Goal: Information Seeking & Learning: Check status

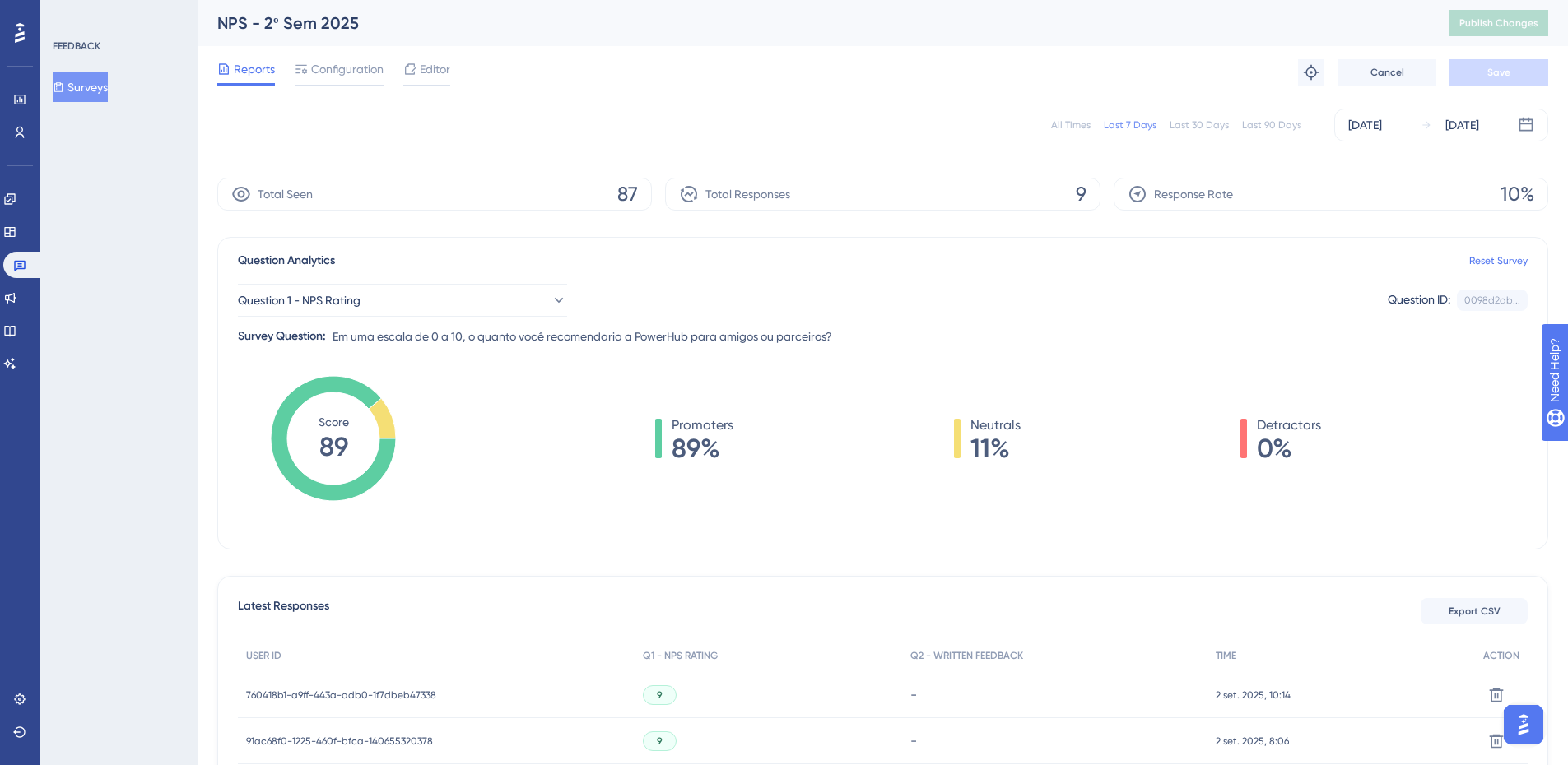
scroll to position [438, 0]
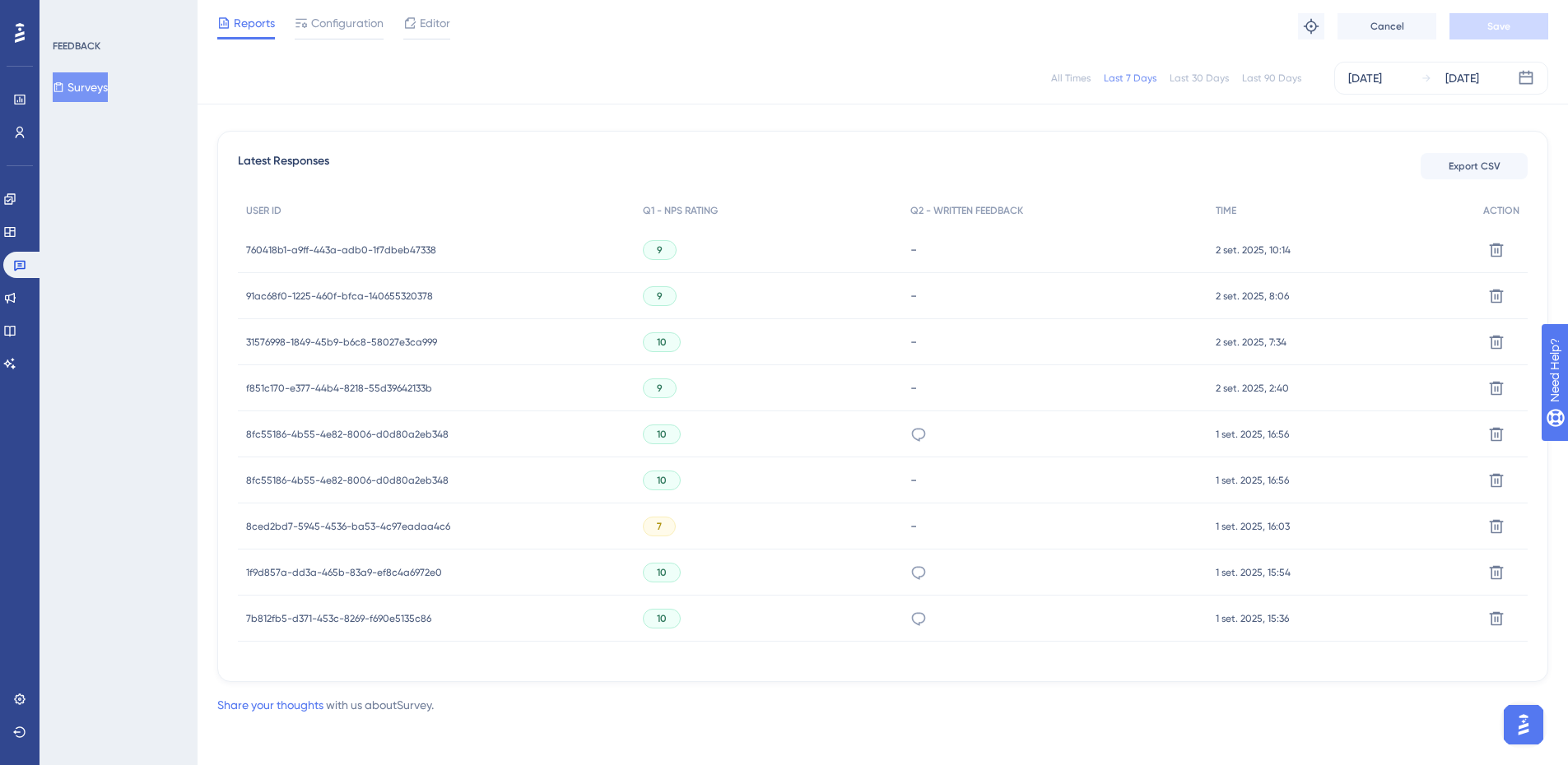
click at [413, 620] on span "7b812fb5-d371-453c-8269-f690e5135c86" at bounding box center [339, 619] width 185 height 13
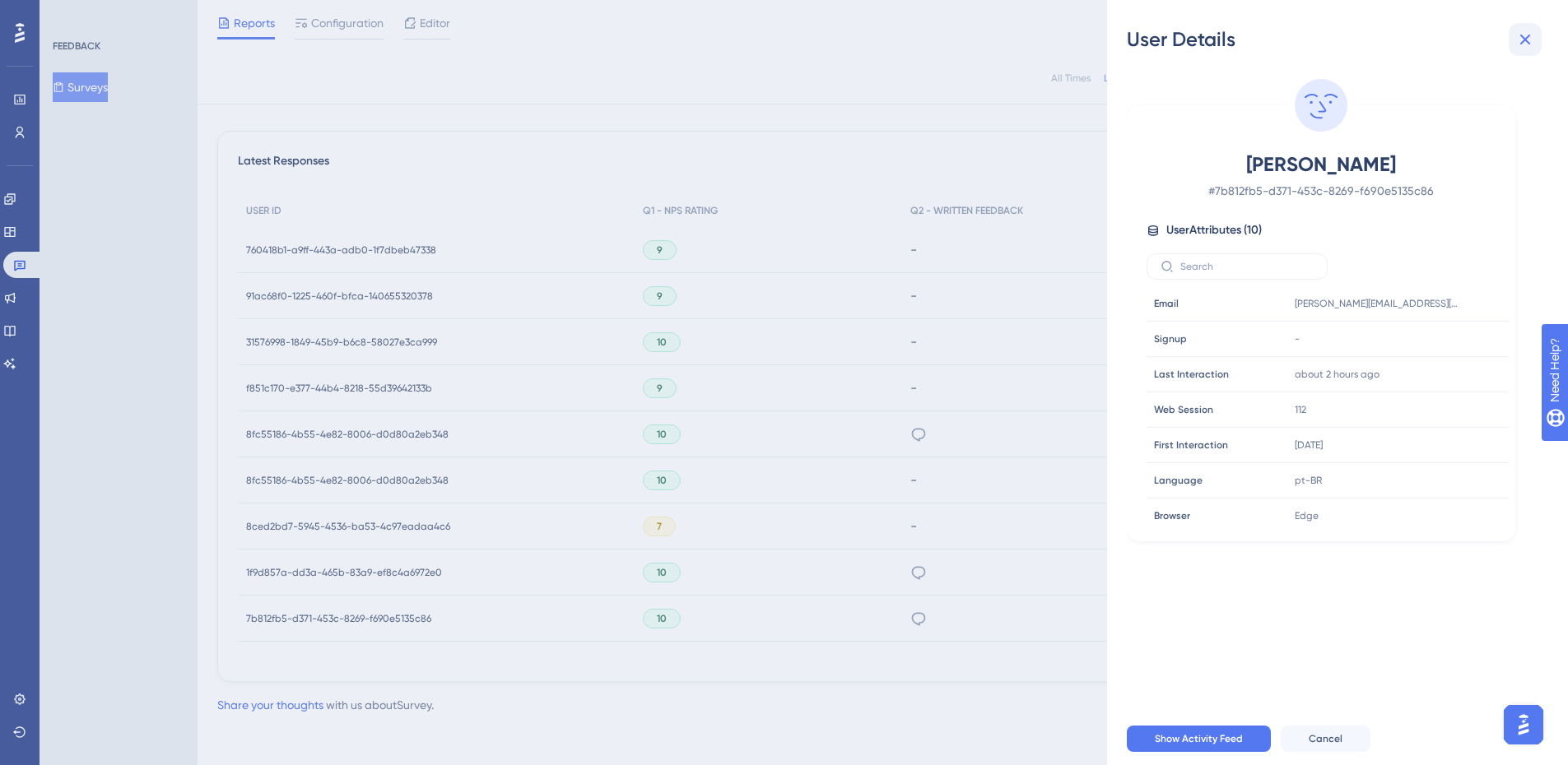
click at [1519, 39] on icon at bounding box center [1526, 39] width 20 height 20
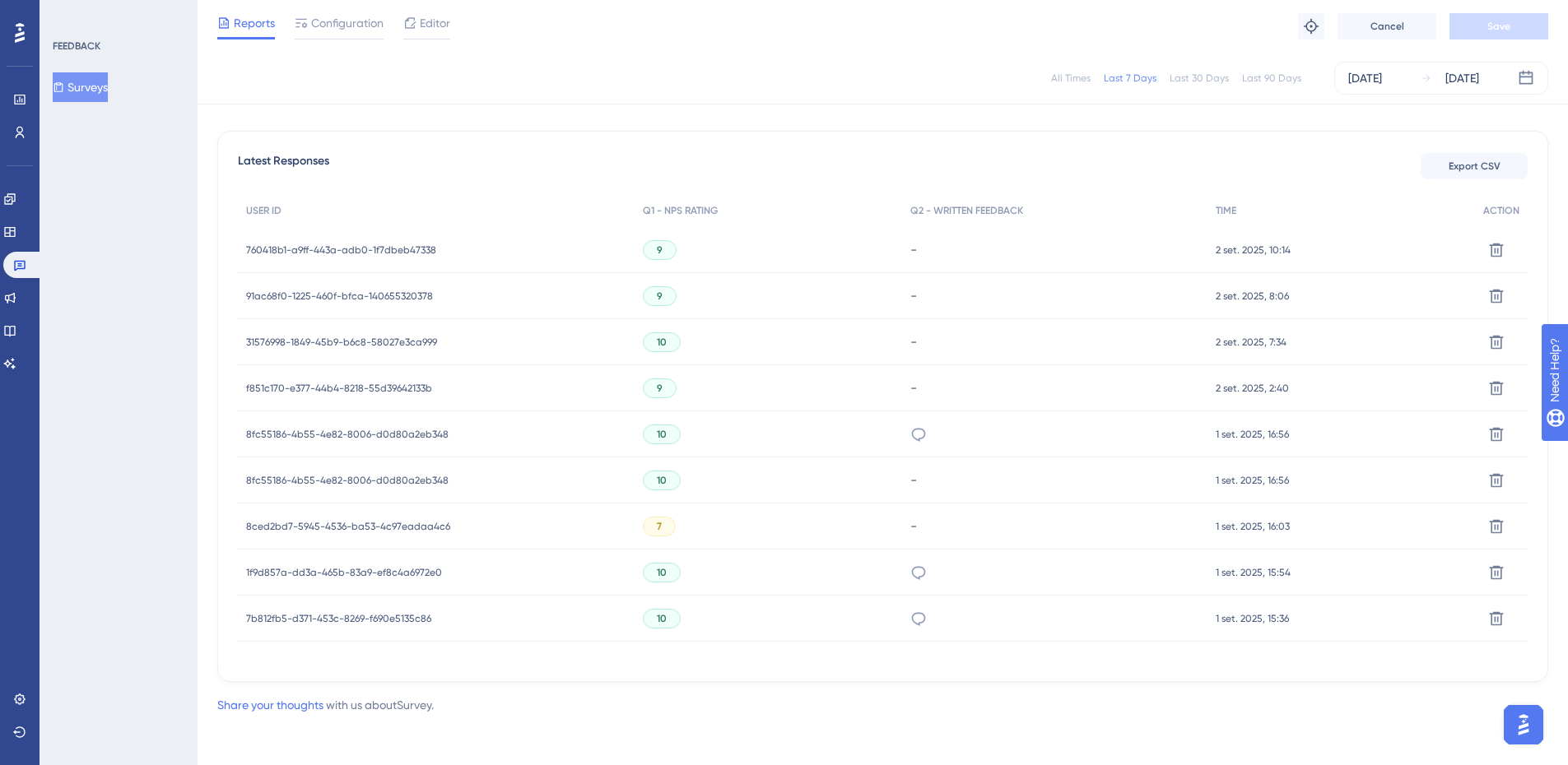
click at [663, 573] on div "10" at bounding box center [661, 573] width 38 height 20
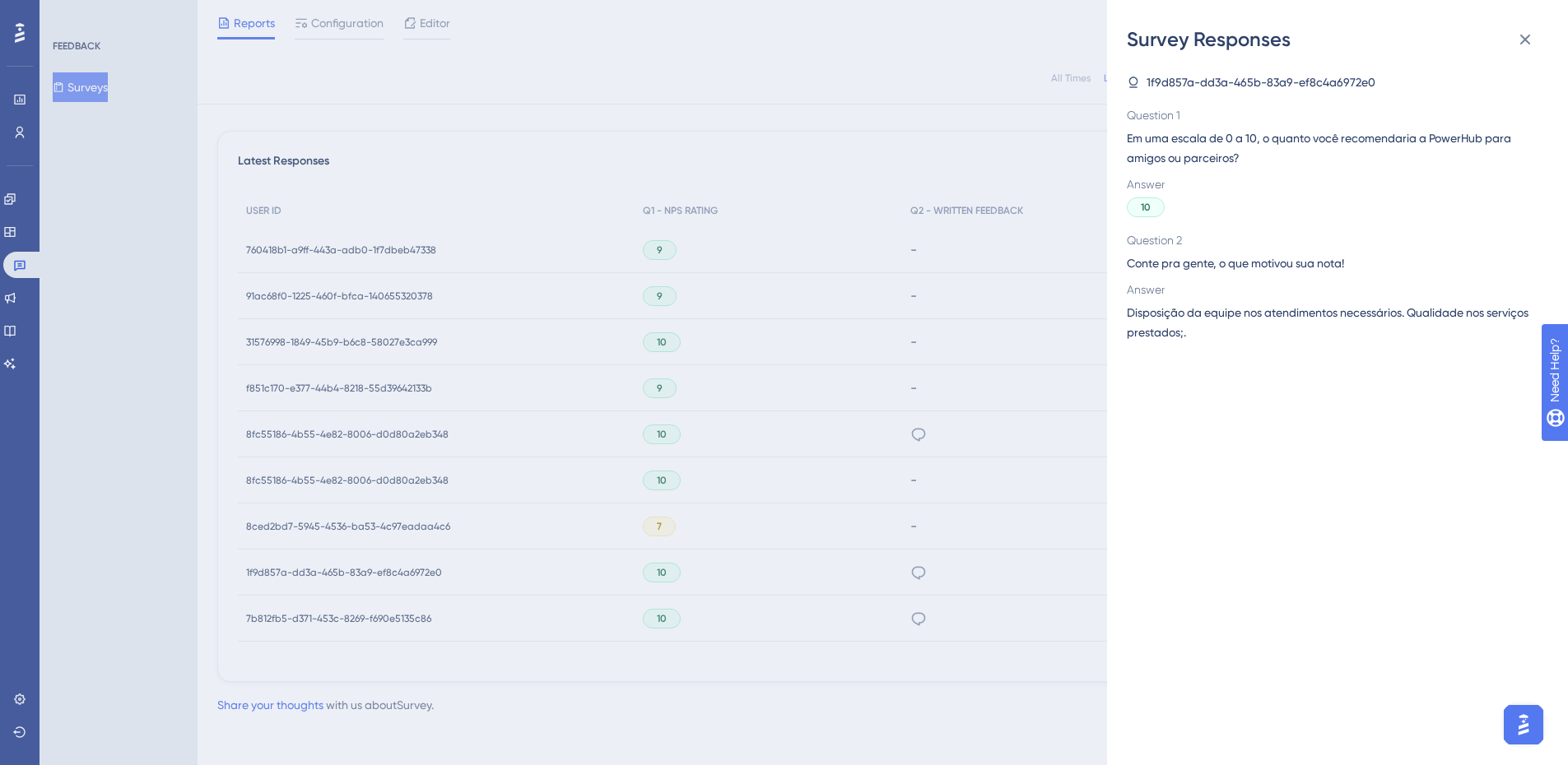
click at [437, 571] on div "Survey Responses 1f9d857a-dd3a-465b-83a9-ef8c4a6972e0 Question 1 Em [PERSON_NAM…" at bounding box center [784, 382] width 1568 height 765
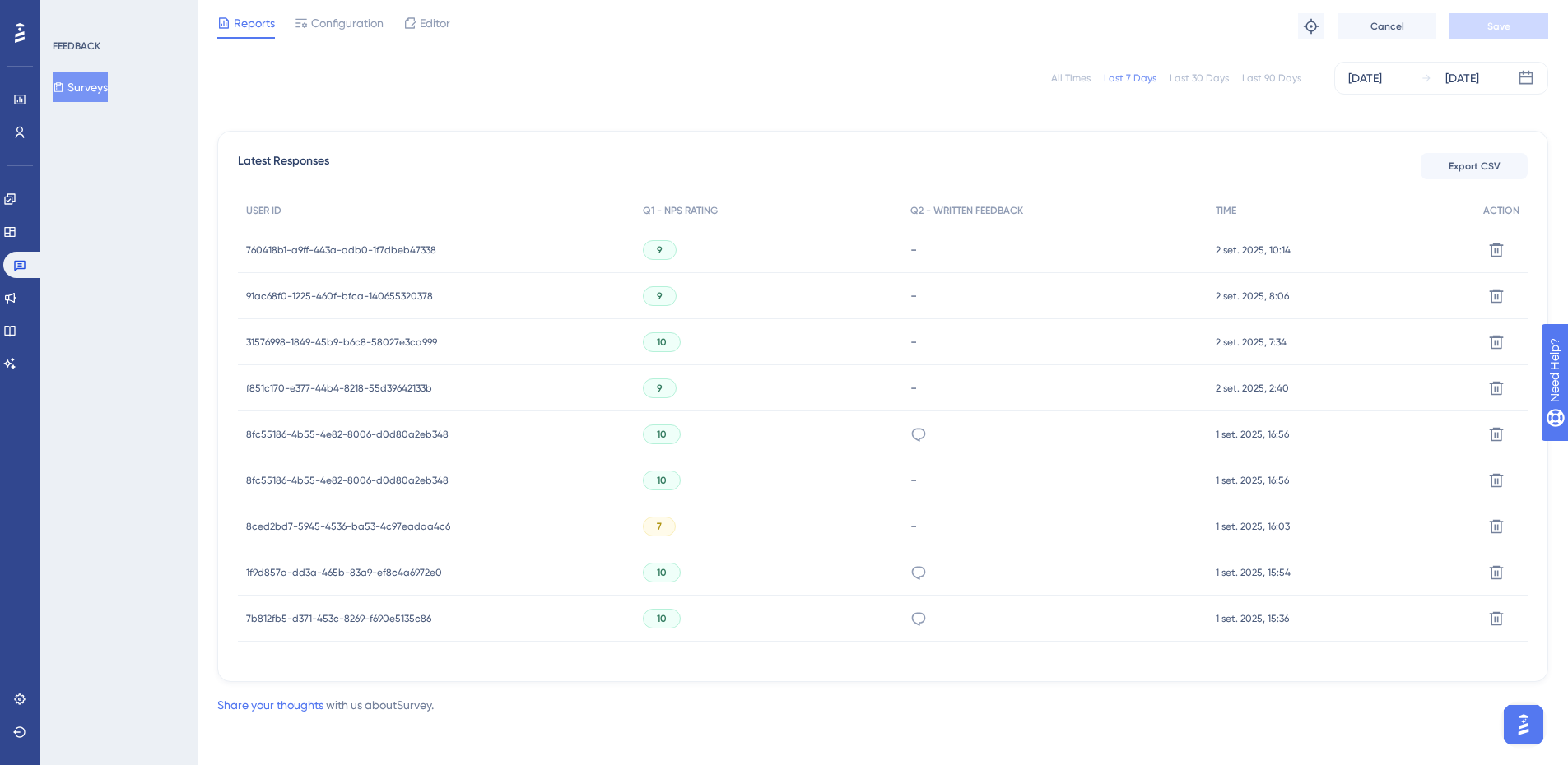
click at [438, 576] on span "1f9d857a-dd3a-465b-83a9-ef8c4a6972e0" at bounding box center [344, 573] width 196 height 13
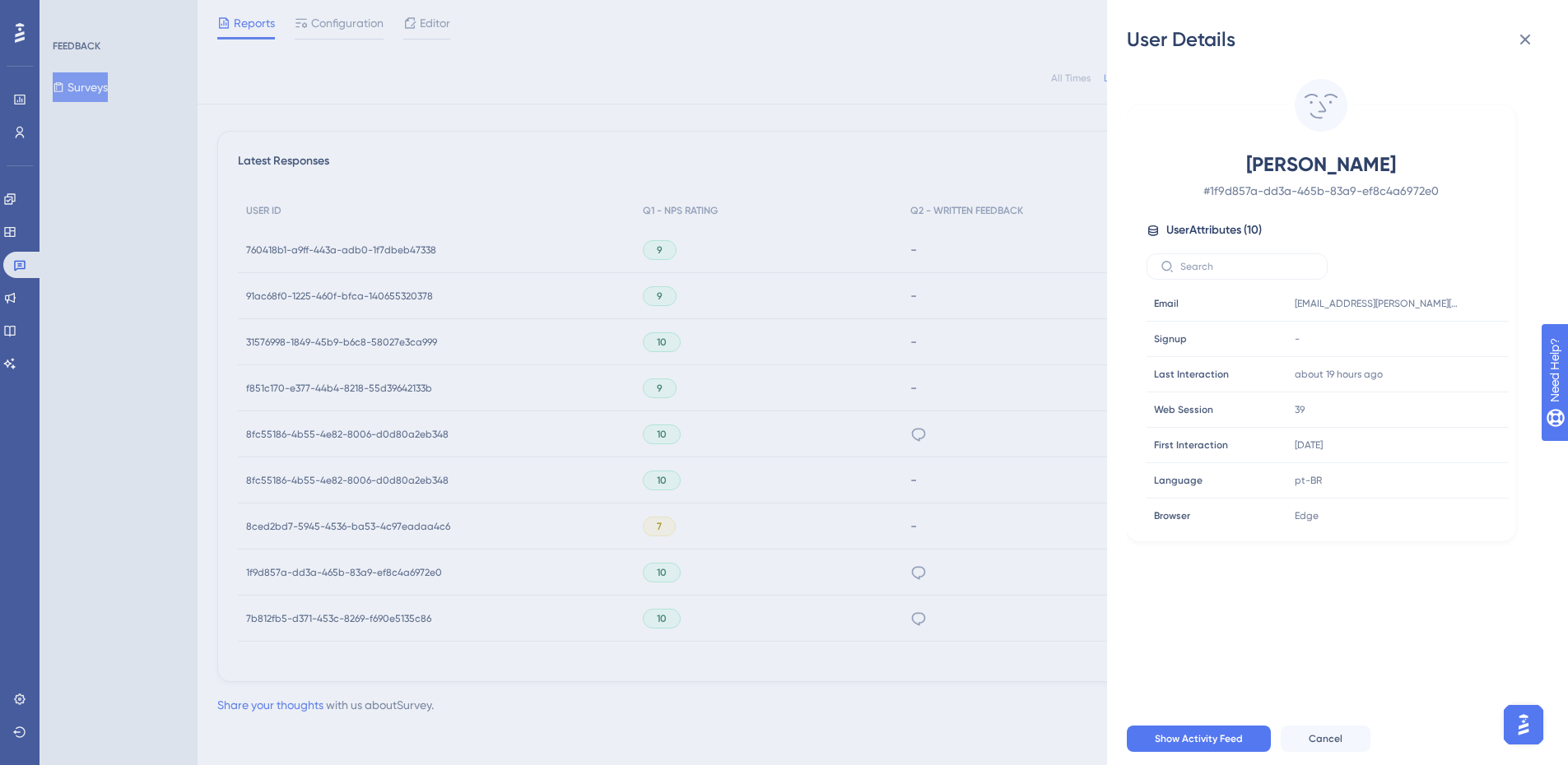
click at [918, 436] on div "User Details [PERSON_NAME] # 1f9d857a-dd3a-465b-83a9-ef8c4a6972e0 User Attribut…" at bounding box center [784, 382] width 1568 height 765
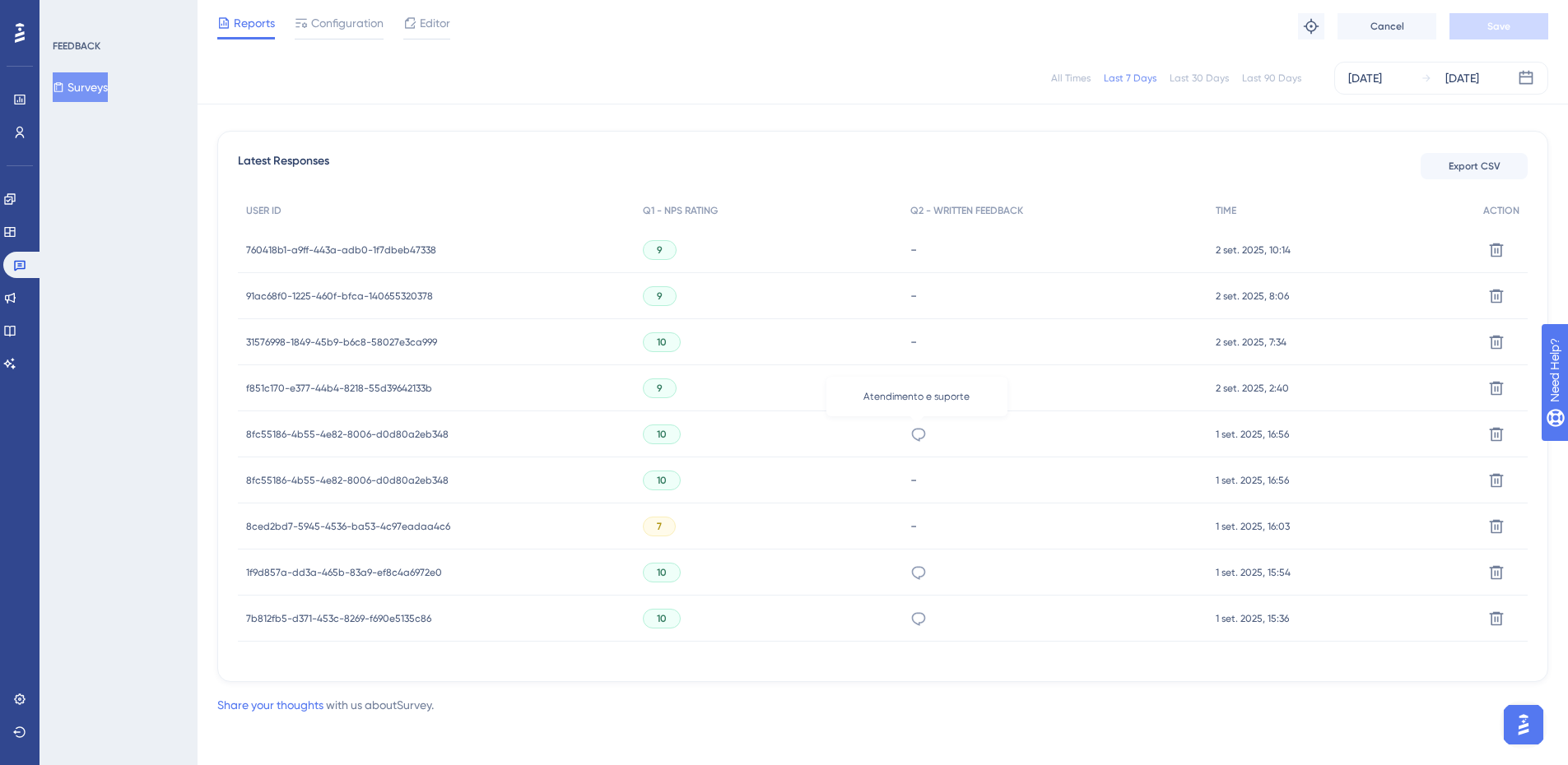
click at [918, 436] on icon at bounding box center [919, 435] width 16 height 16
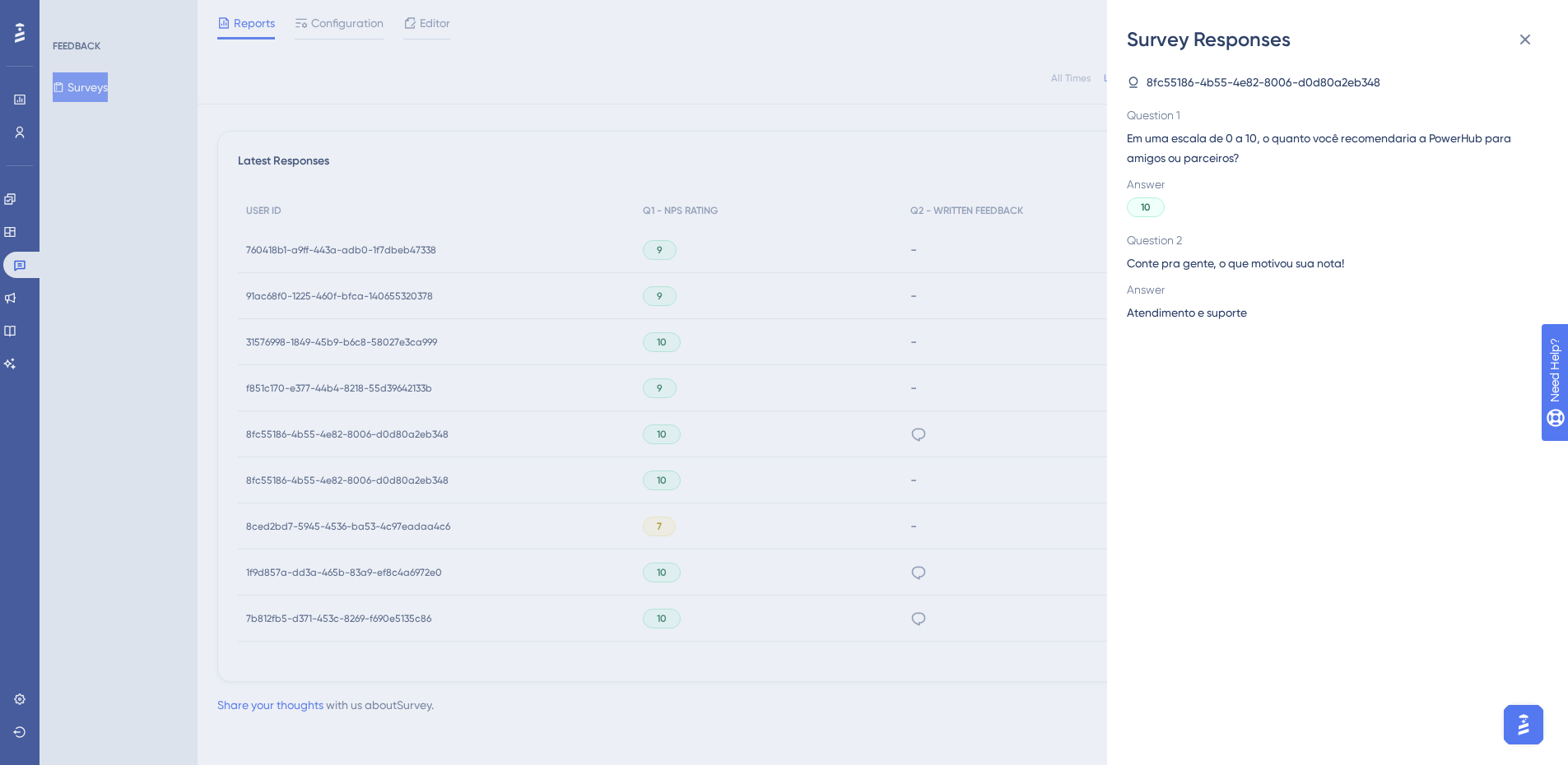
click at [918, 436] on div "Survey Responses 8fc55186-4b55-4e82-8006-d0d80a2eb348 Question 1 Em [PERSON_NAM…" at bounding box center [784, 382] width 1568 height 765
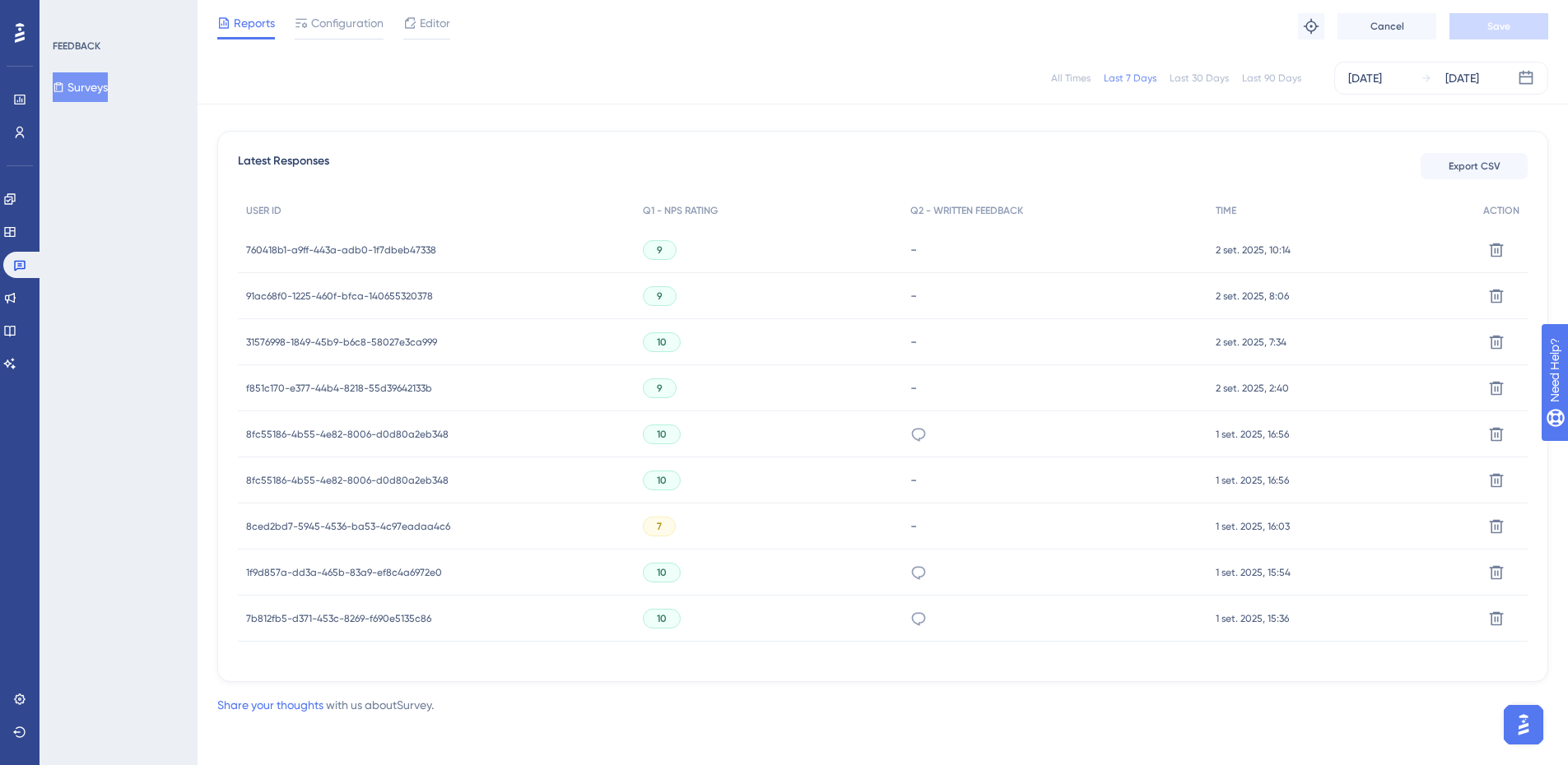
click at [442, 435] on span "8fc55186-4b55-4e82-8006-d0d80a2eb348" at bounding box center [347, 435] width 202 height 13
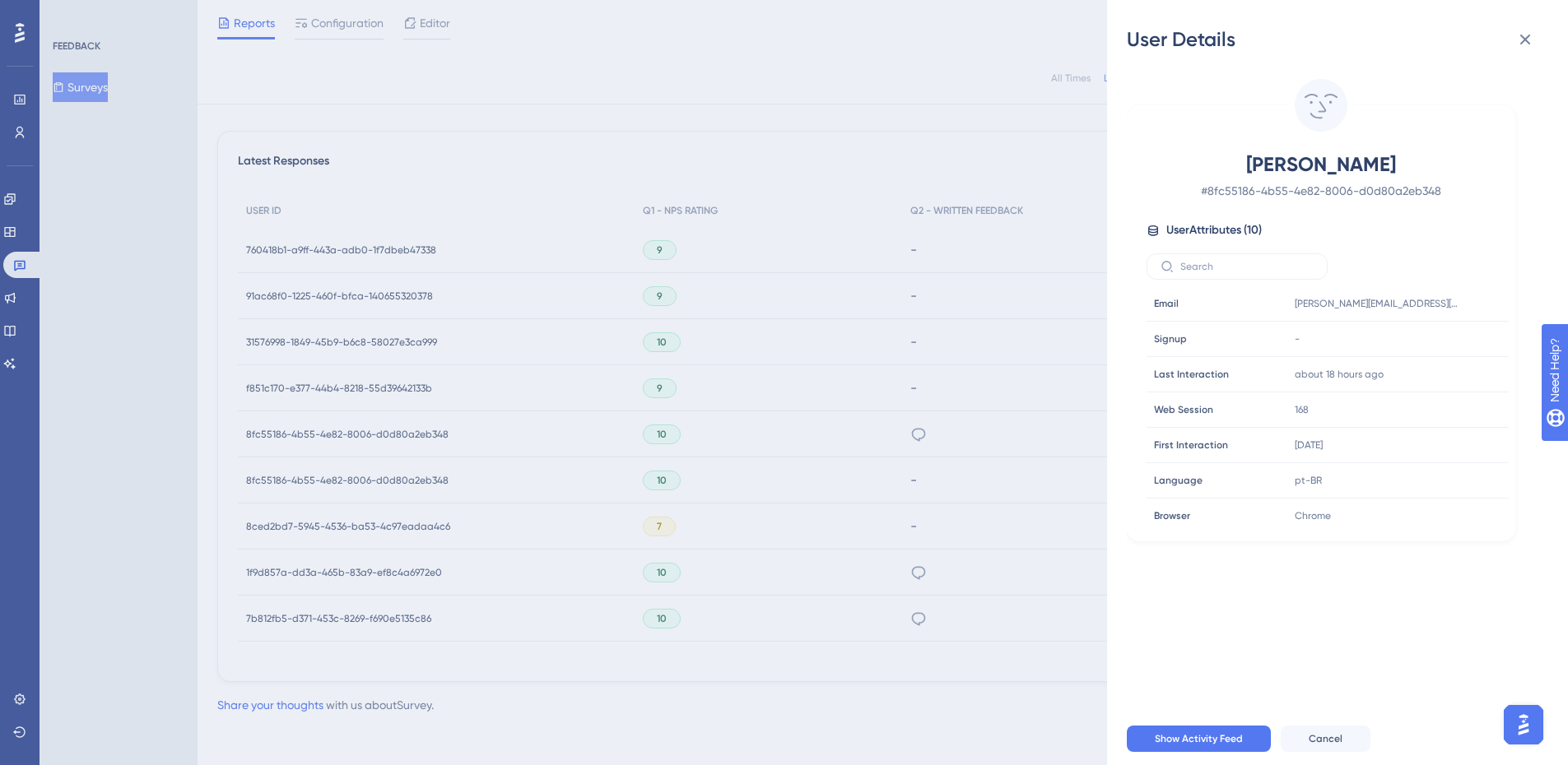
click at [1002, 261] on div "User Details [PERSON_NAME] # 8fc55186-4b55-4e82-8006-d0d80a2eb348 User Attribut…" at bounding box center [784, 382] width 1568 height 765
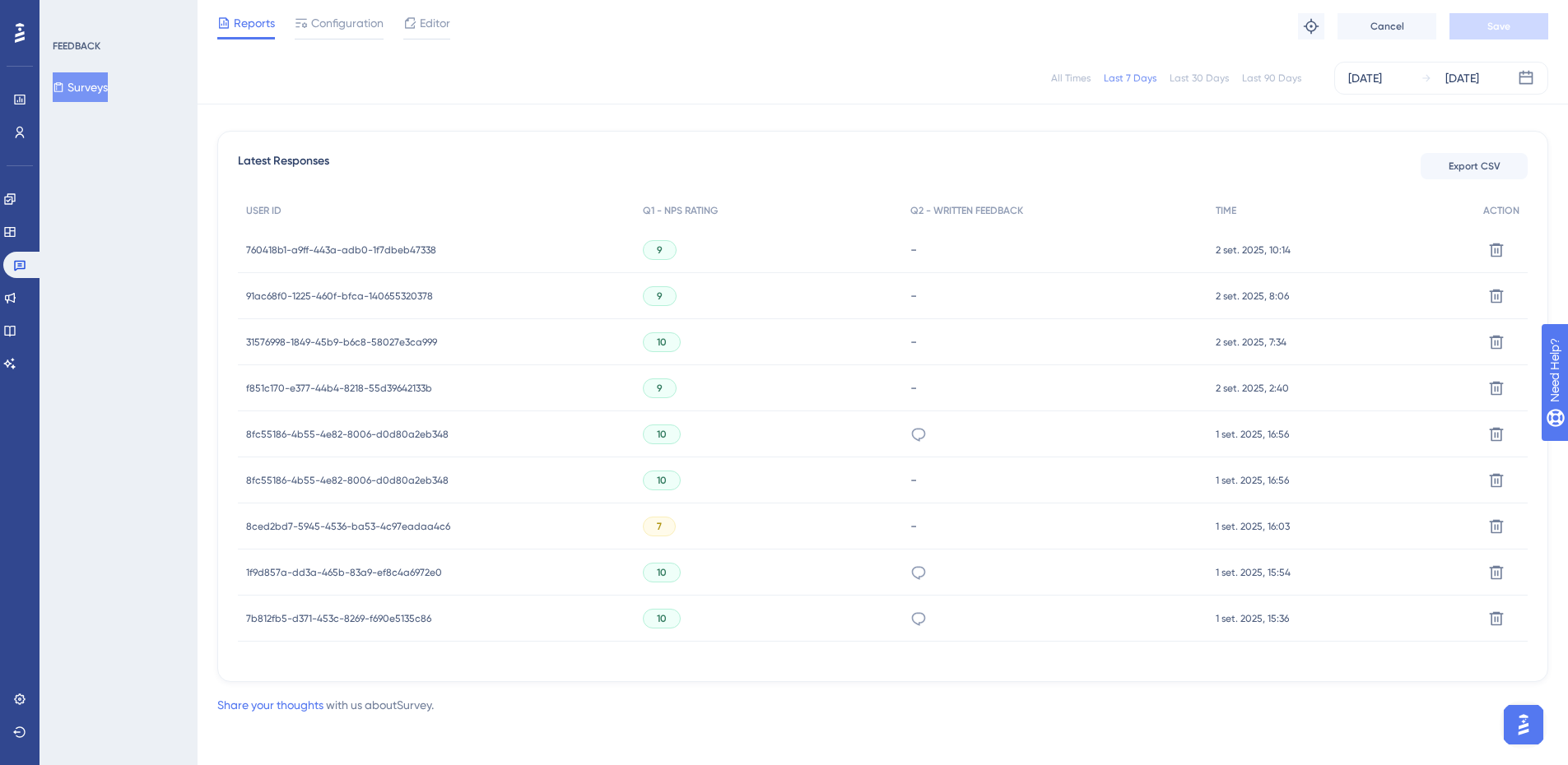
click at [331, 533] on div "8ced2bd7-5945-4536-ba53-4c97eadaa4c6 8ced2bd7-5945-4536-ba53-4c97eadaa4c6" at bounding box center [348, 526] width 204 height 46
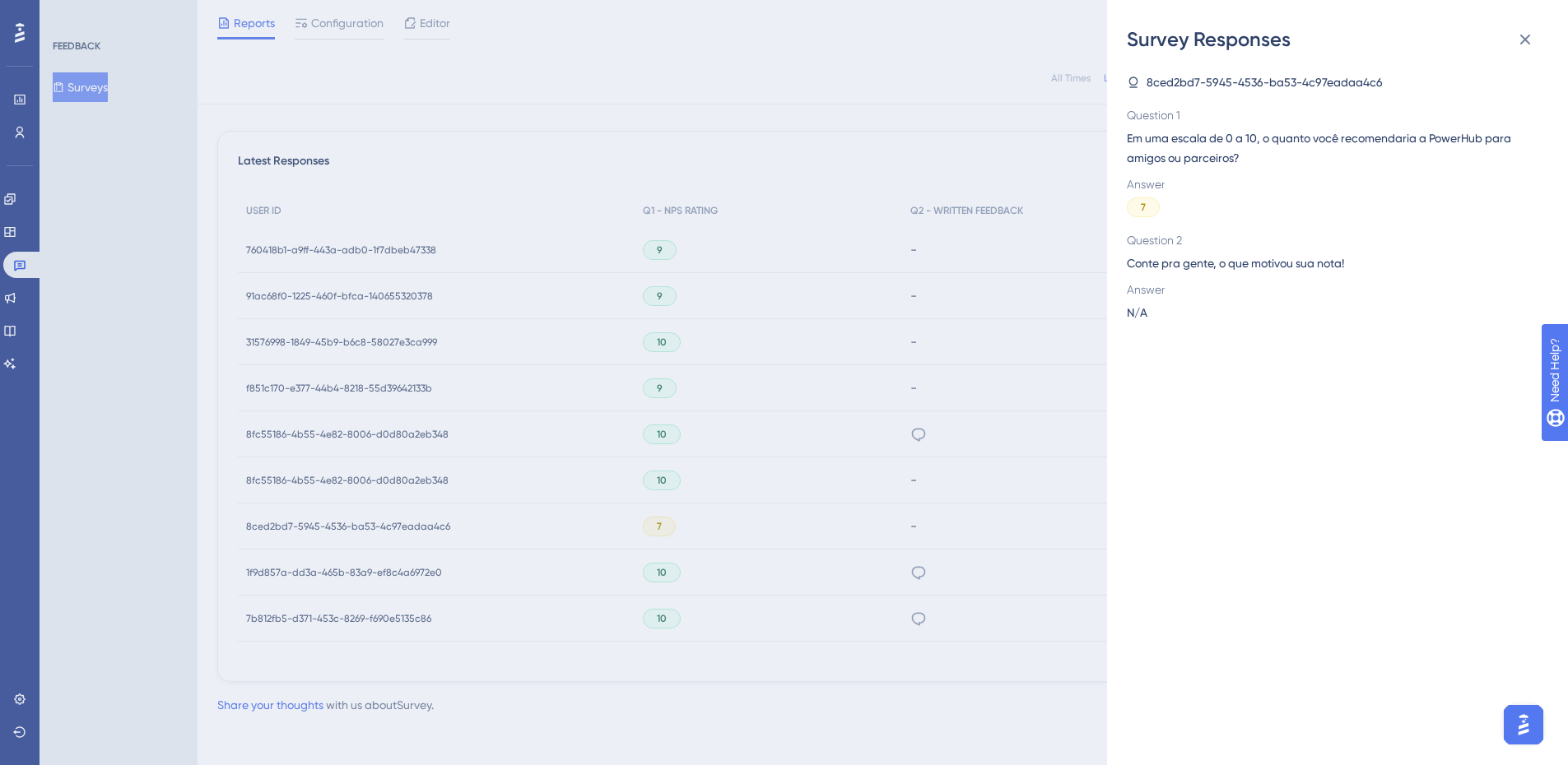
click at [330, 524] on div "Survey Responses 8ced2bd7-5945-4536-ba53-4c97eadaa4c6 Question 1 Em [PERSON_NAM…" at bounding box center [784, 382] width 1568 height 765
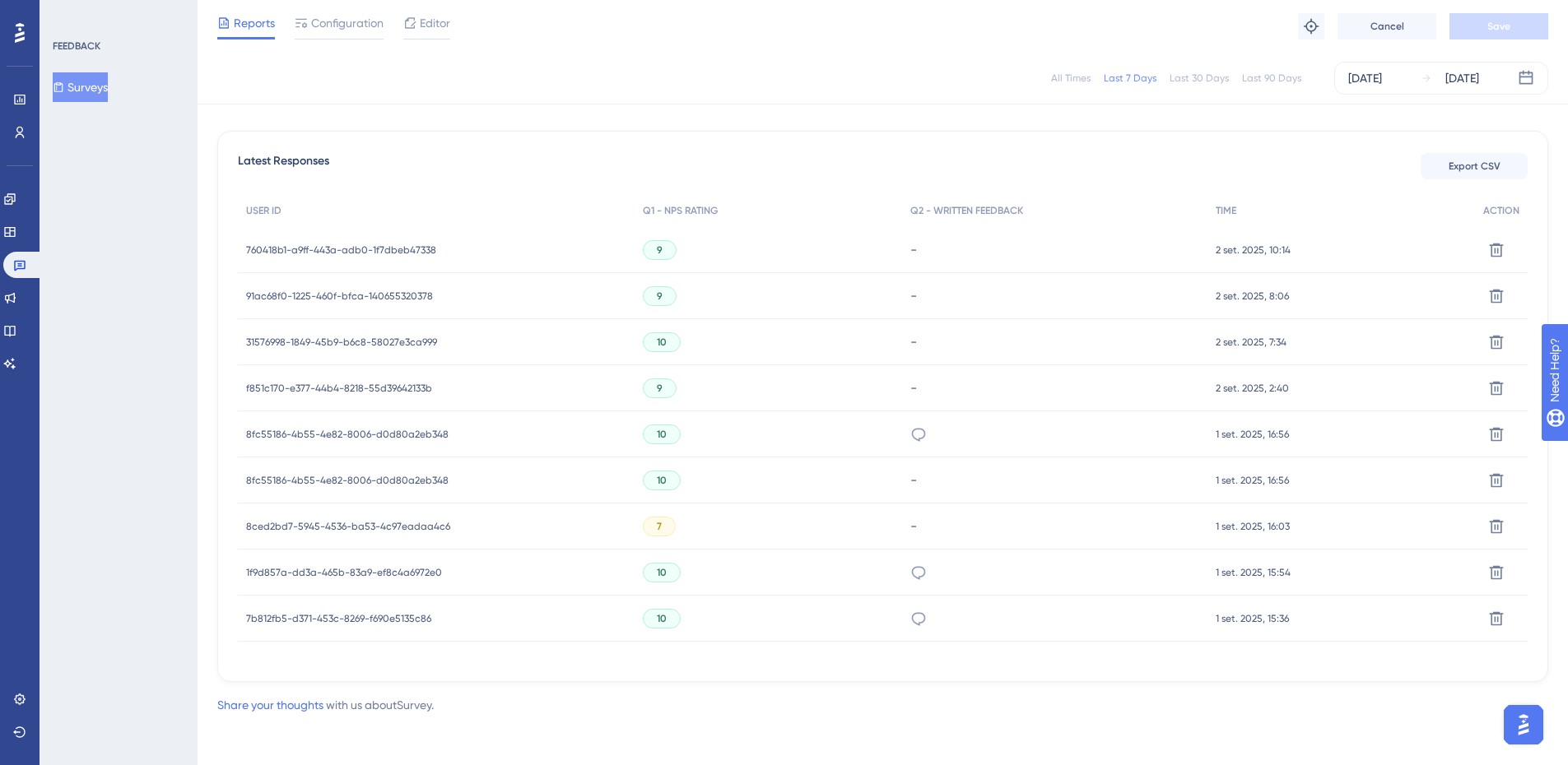
click at [330, 524] on span "8ced2bd7-5945-4536-ba53-4c97eadaa4c6" at bounding box center [348, 526] width 204 height 13
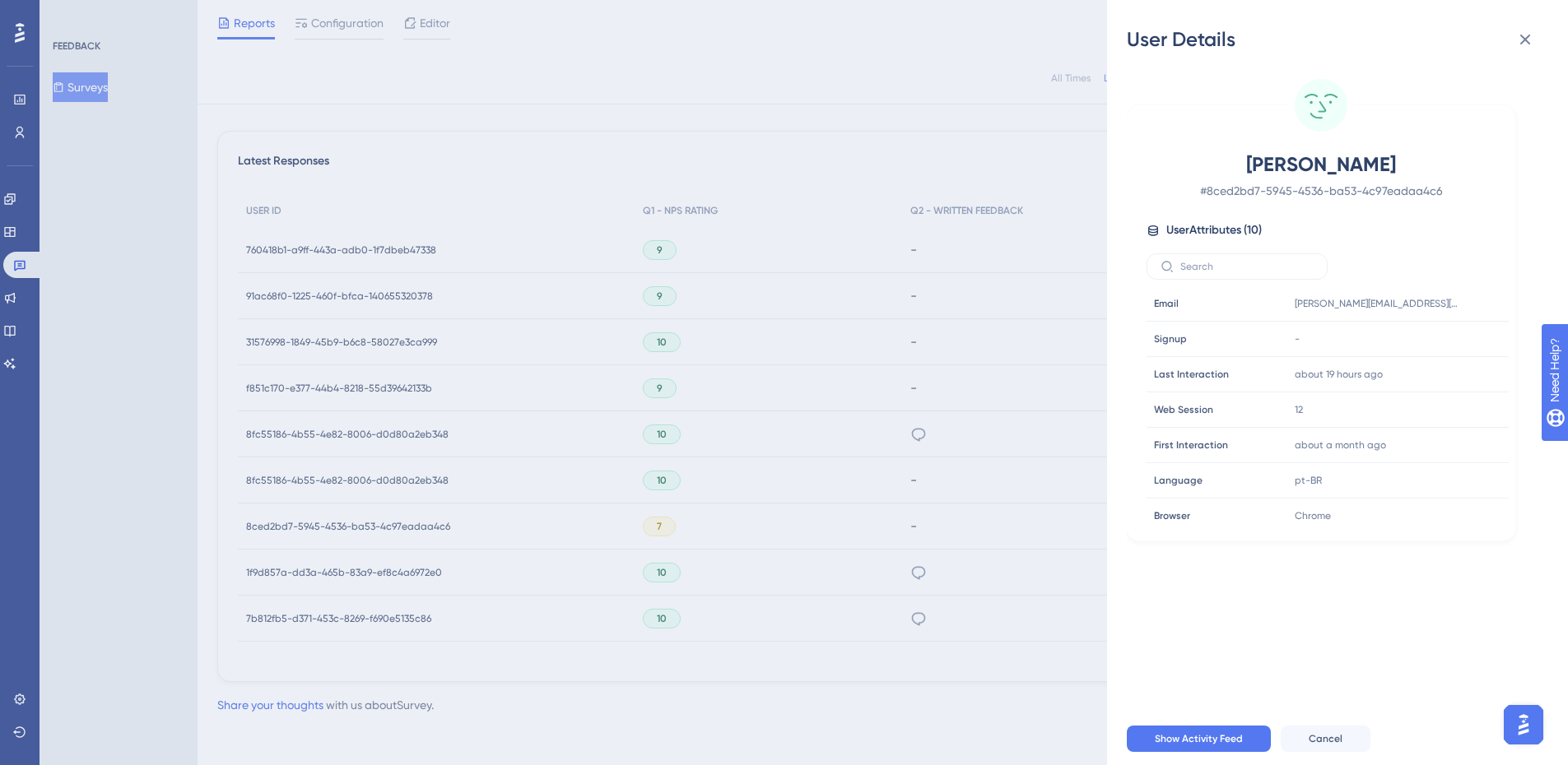
click at [568, 124] on div "User Details [PERSON_NAME] # 8ced2bd7-5945-4536-ba53-4c97eadaa4c6 User Attribut…" at bounding box center [784, 382] width 1568 height 765
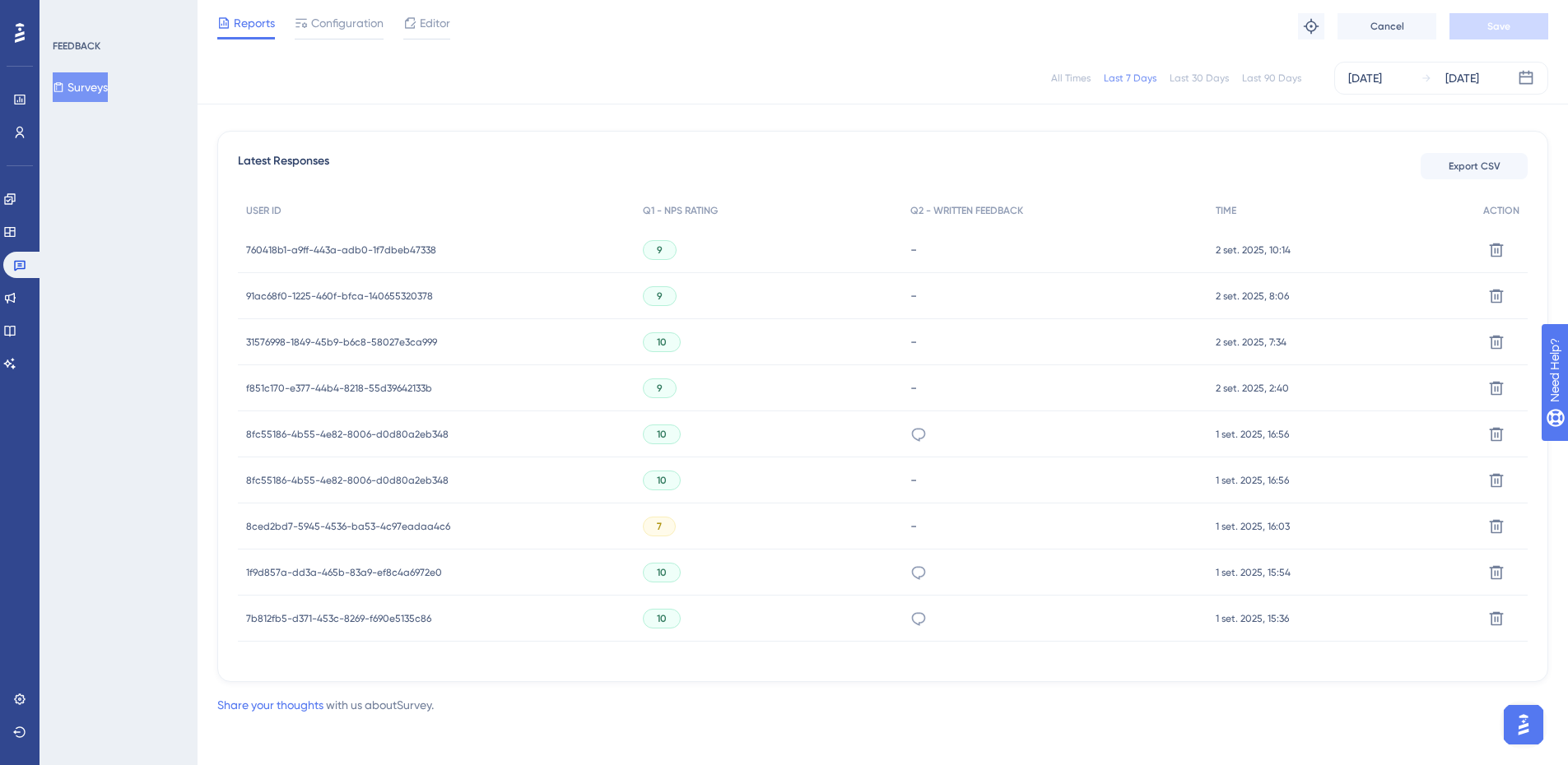
scroll to position [0, 0]
